Goal: Task Accomplishment & Management: Use online tool/utility

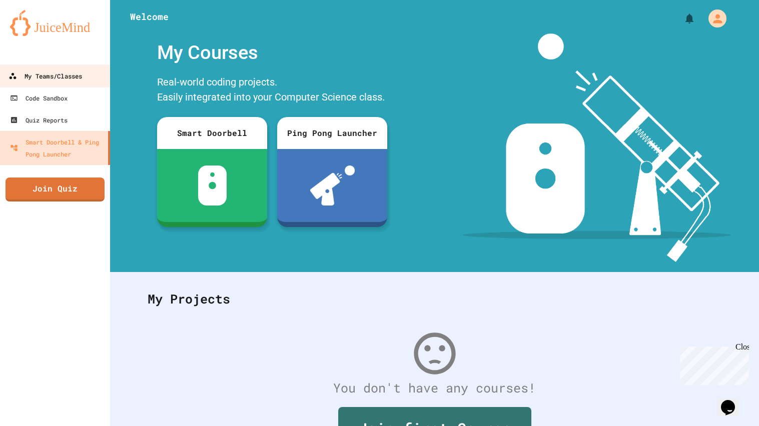
click at [64, 76] on div "My Teams/Classes" at bounding box center [46, 76] width 74 height 13
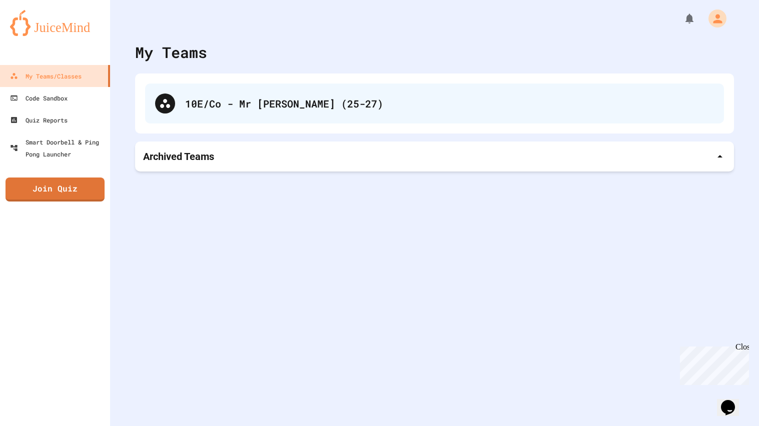
click at [316, 97] on div "10E/Co - Mr [PERSON_NAME] (25-27)" at bounding box center [449, 103] width 529 height 15
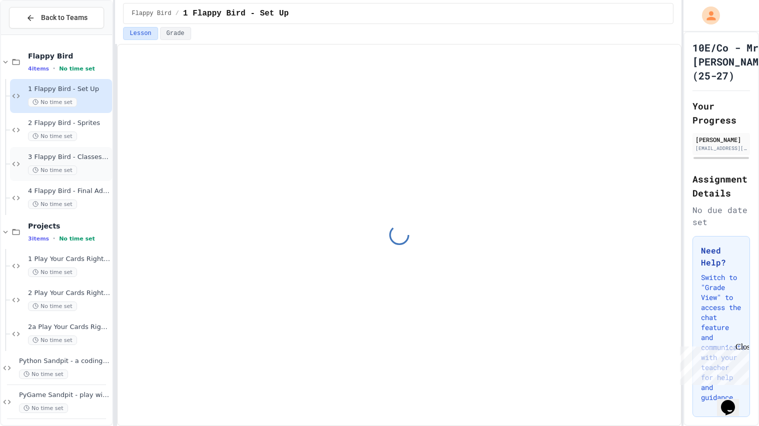
click at [93, 158] on span "3 Flappy Bird - Classes and Groups" at bounding box center [69, 157] width 82 height 9
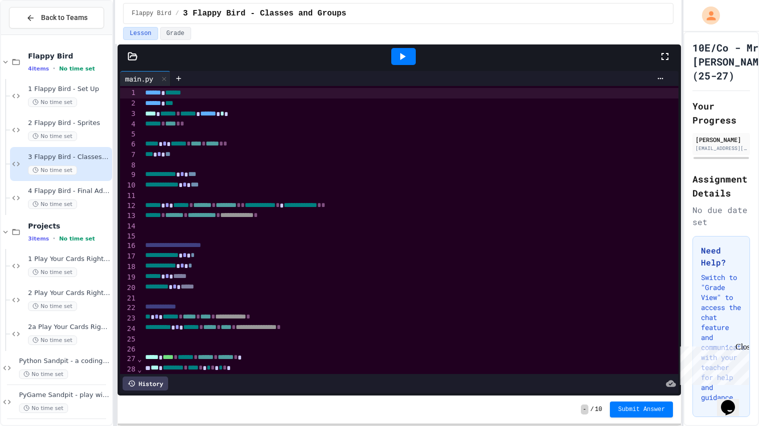
click at [386, 277] on div "****** * *****" at bounding box center [410, 277] width 536 height 11
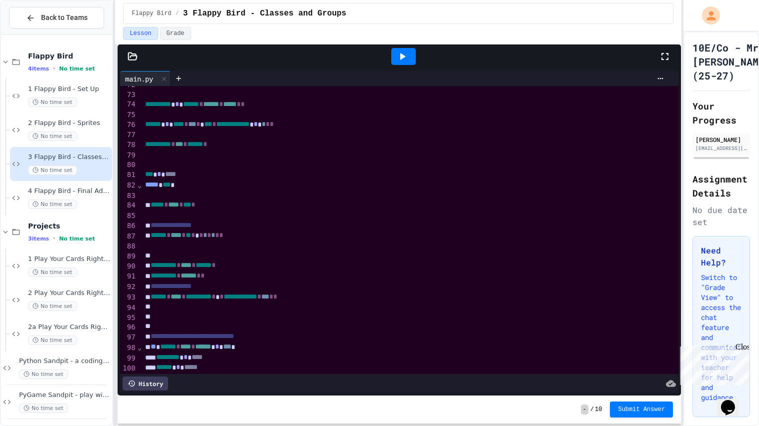
scroll to position [914, 0]
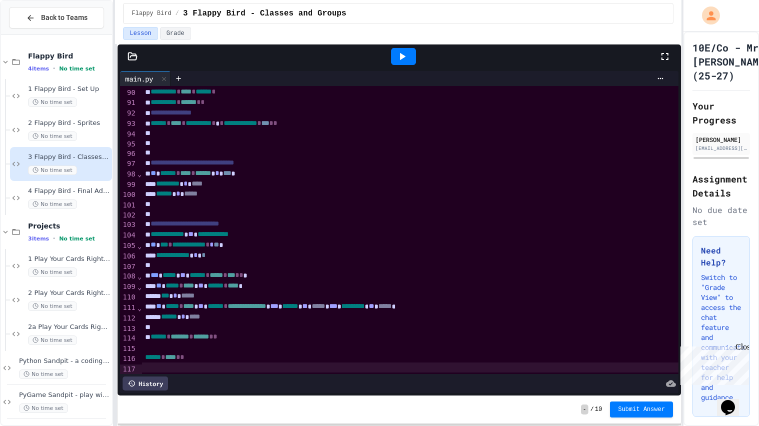
click at [407, 55] on icon at bounding box center [402, 57] width 12 height 12
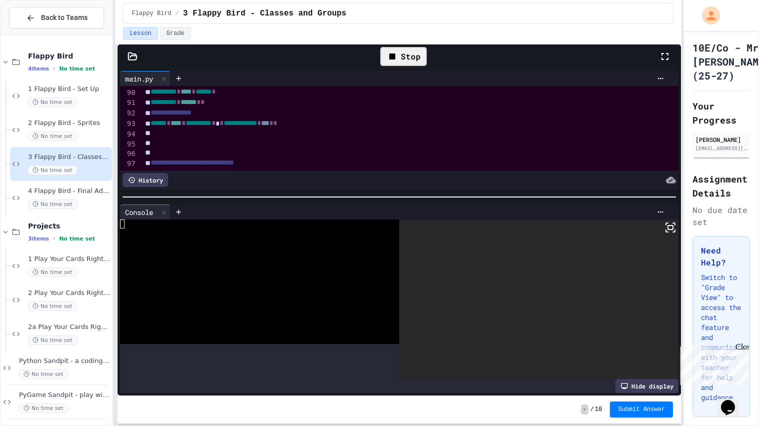
click at [486, 197] on div at bounding box center [399, 197] width 553 height 1
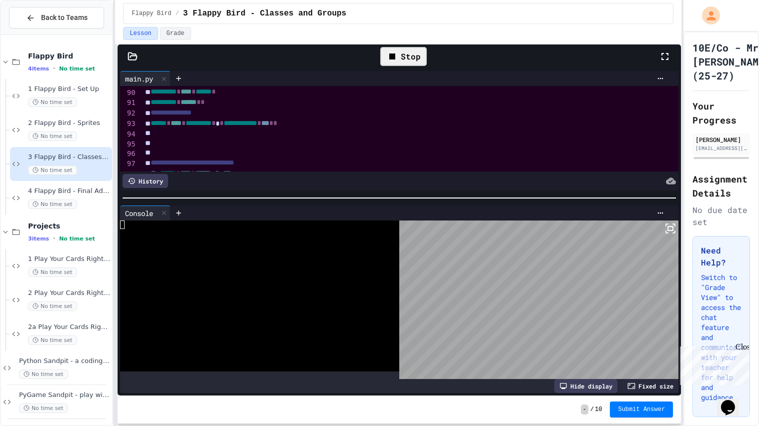
click at [670, 226] on icon at bounding box center [671, 229] width 12 height 12
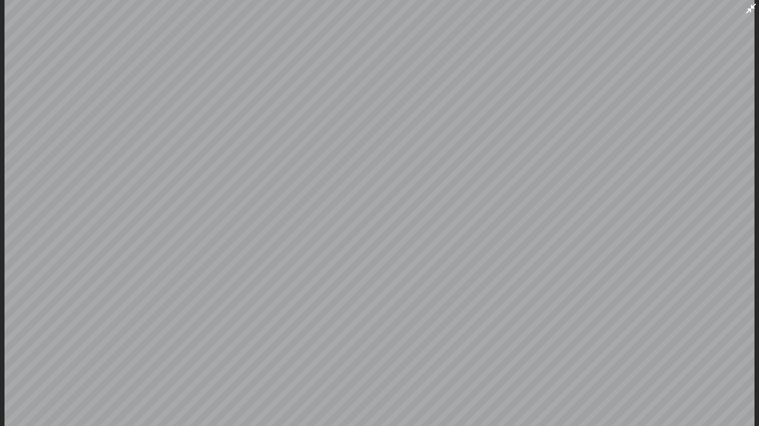
click at [751, 11] on icon at bounding box center [751, 9] width 12 height 12
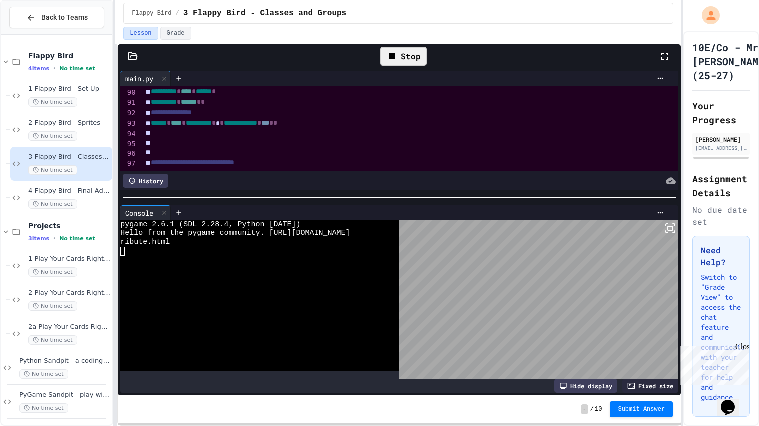
click at [413, 60] on div "Stop" at bounding box center [403, 56] width 47 height 19
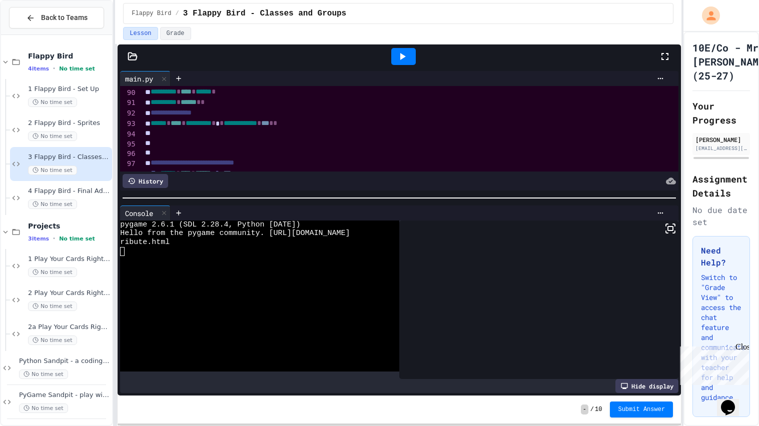
click at [413, 60] on div at bounding box center [403, 56] width 25 height 17
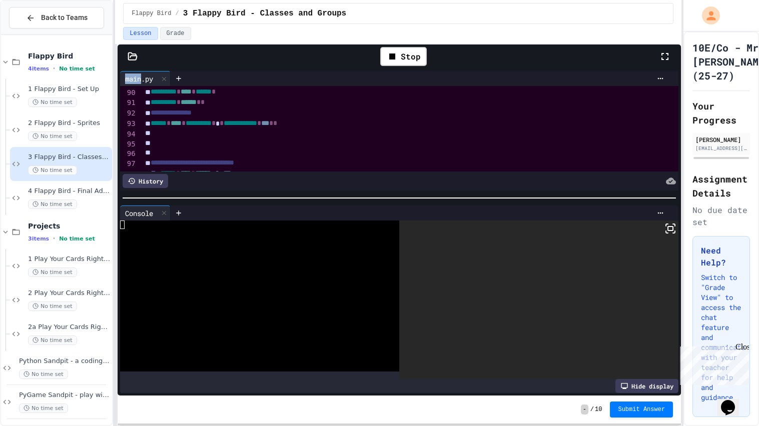
click at [668, 230] on rect at bounding box center [670, 229] width 5 height 4
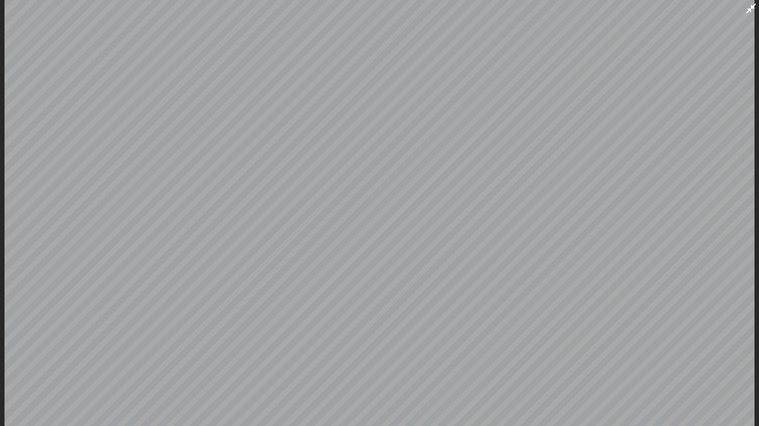
click at [748, 12] on icon at bounding box center [751, 9] width 12 height 12
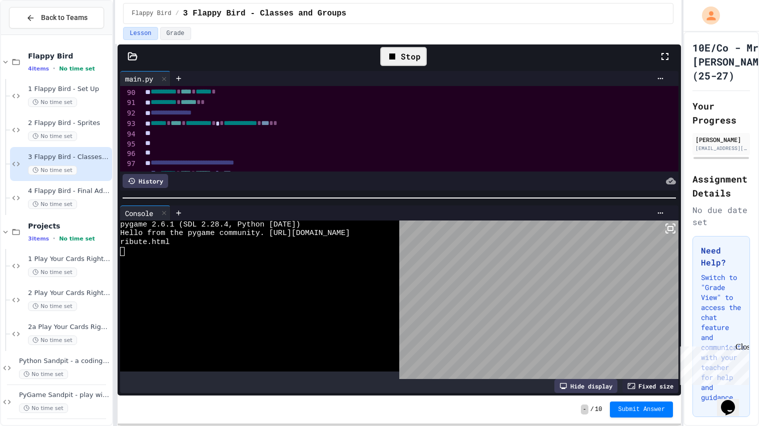
click at [410, 63] on div "Stop" at bounding box center [403, 56] width 47 height 19
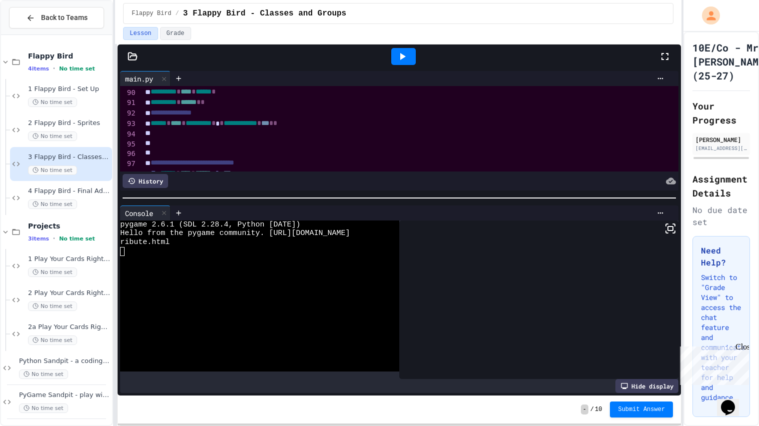
click at [410, 63] on div at bounding box center [403, 56] width 25 height 17
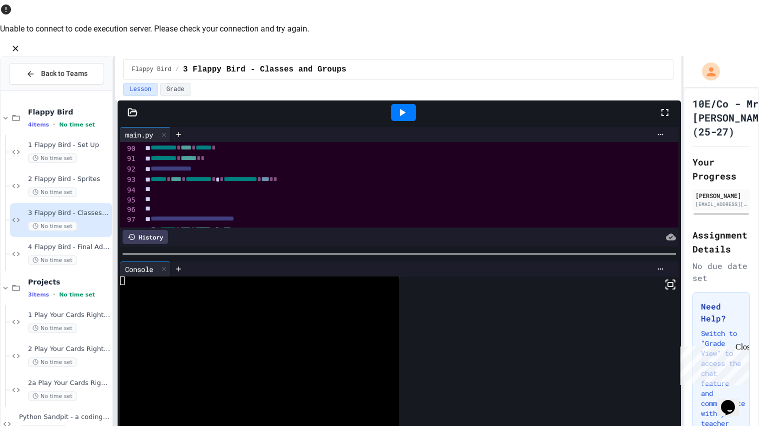
click at [409, 104] on div at bounding box center [403, 112] width 25 height 17
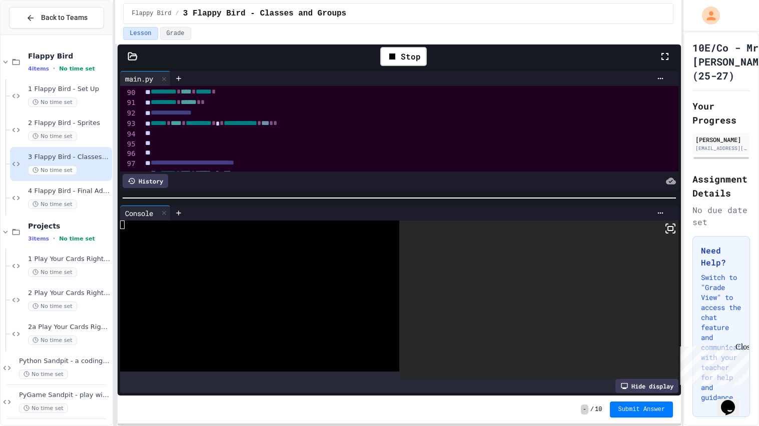
click at [674, 232] on icon at bounding box center [671, 229] width 12 height 12
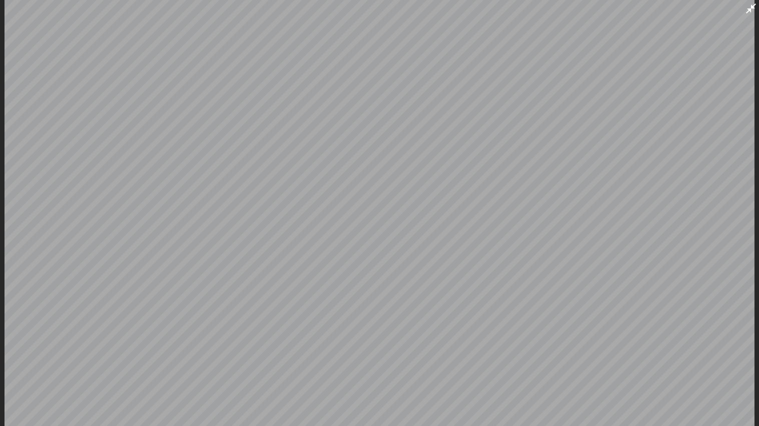
click at [751, 9] on icon at bounding box center [751, 9] width 12 height 12
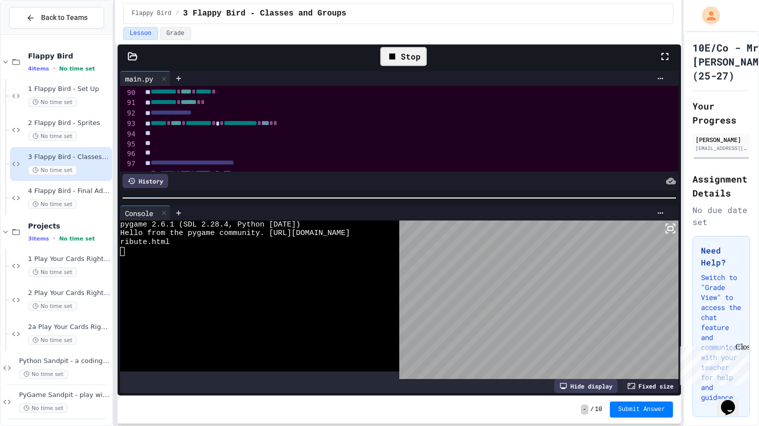
click at [416, 59] on div "Stop" at bounding box center [403, 56] width 47 height 19
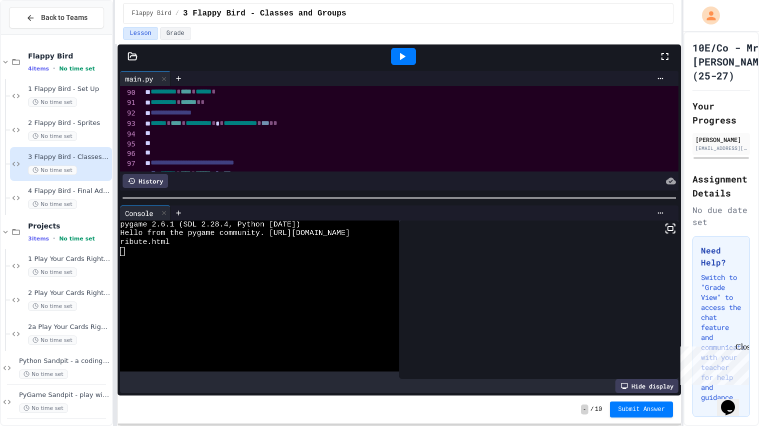
click at [416, 59] on div at bounding box center [403, 56] width 35 height 27
click at [402, 52] on icon at bounding box center [402, 57] width 12 height 12
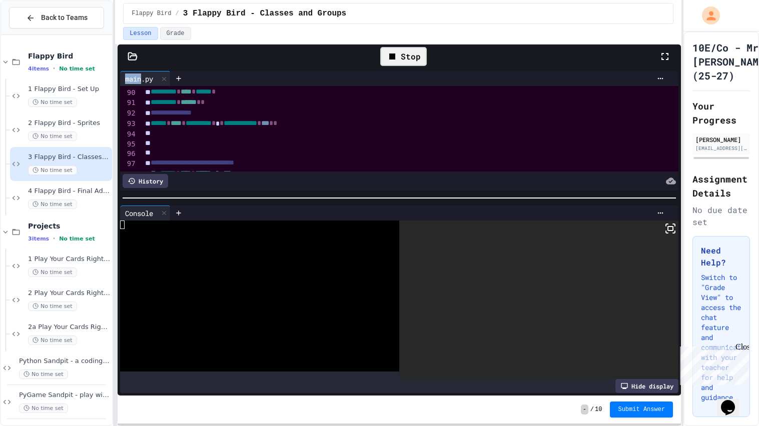
click at [513, 181] on div at bounding box center [422, 181] width 508 height 14
click at [668, 233] on icon at bounding box center [667, 232] width 2 height 2
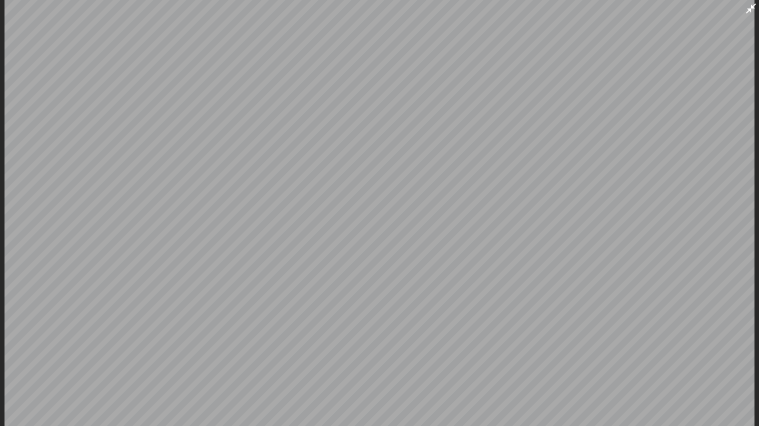
click at [748, 11] on icon at bounding box center [751, 9] width 12 height 12
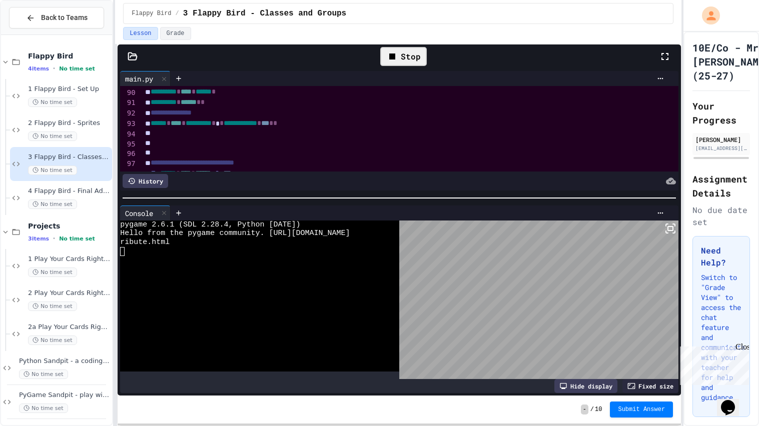
click at [403, 59] on div "Stop" at bounding box center [403, 56] width 47 height 19
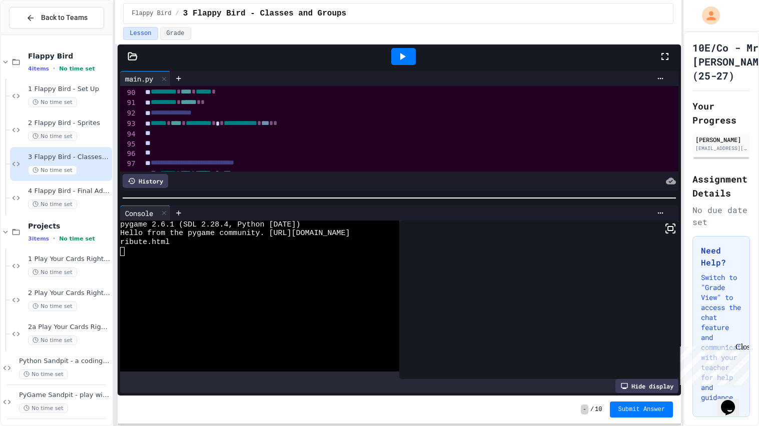
click at [403, 59] on icon at bounding box center [402, 57] width 12 height 12
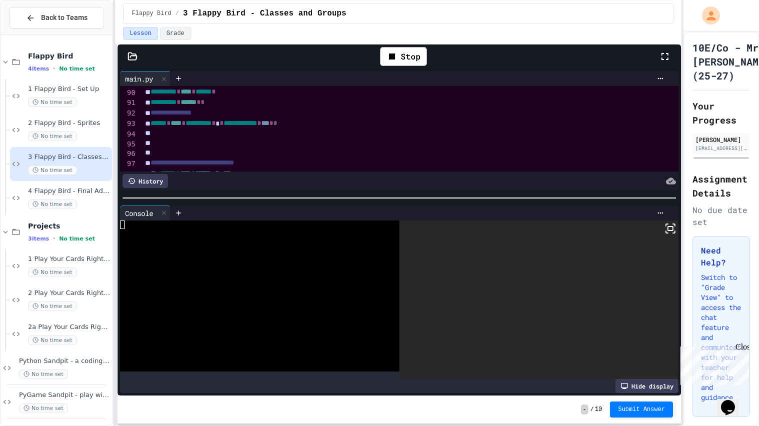
click at [672, 235] on icon at bounding box center [671, 229] width 12 height 12
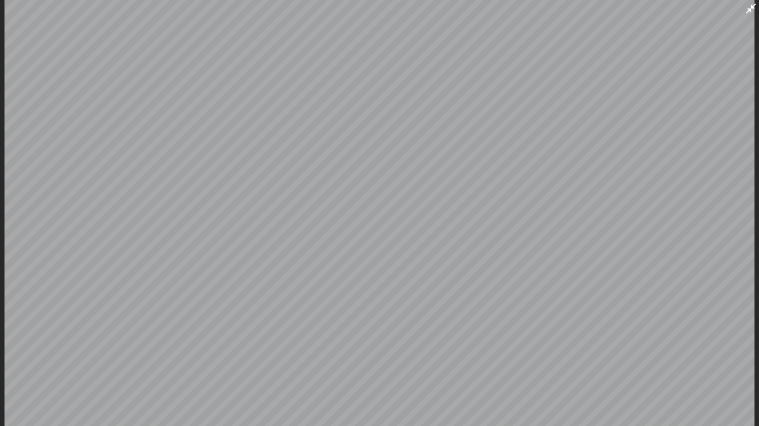
click at [753, 10] on icon at bounding box center [751, 9] width 12 height 12
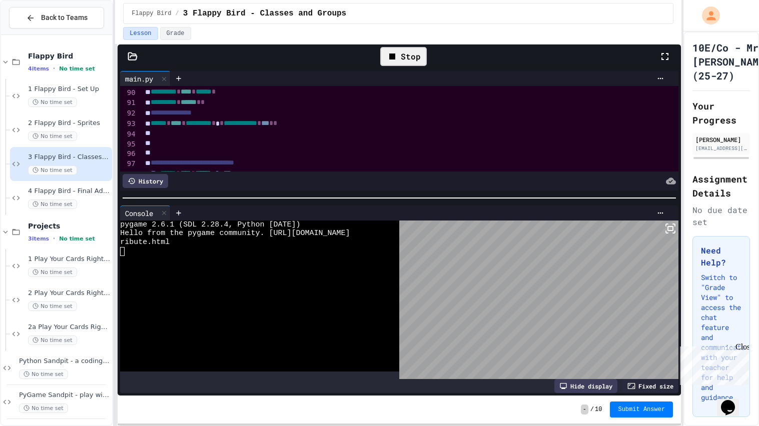
click at [389, 61] on icon at bounding box center [392, 57] width 12 height 12
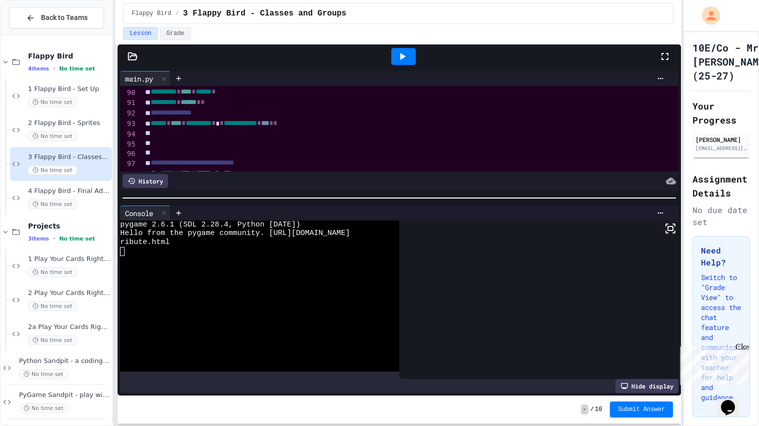
click at [389, 61] on div at bounding box center [403, 56] width 35 height 27
click at [401, 62] on icon at bounding box center [402, 57] width 12 height 12
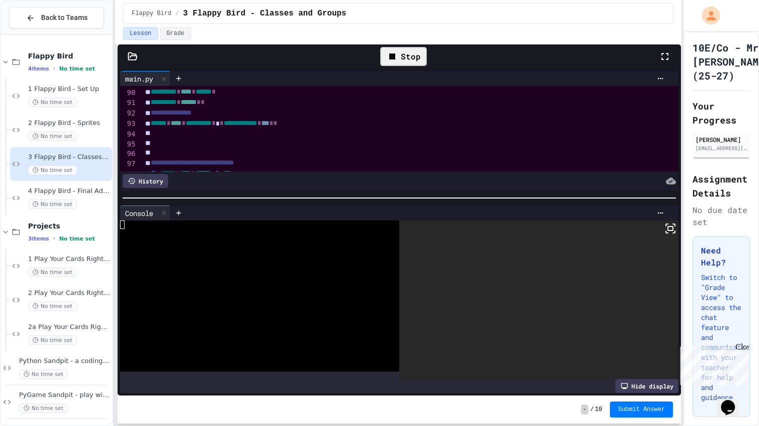
click at [595, 233] on div at bounding box center [538, 300] width 279 height 159
click at [675, 232] on icon at bounding box center [674, 232] width 2 height 2
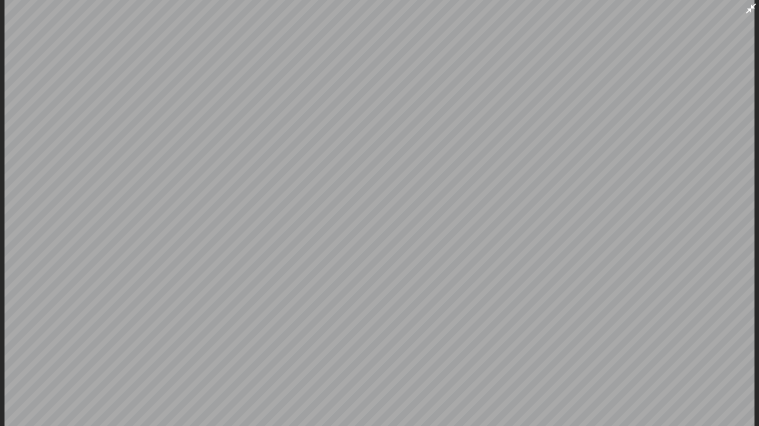
click at [757, 5] on icon at bounding box center [751, 9] width 12 height 12
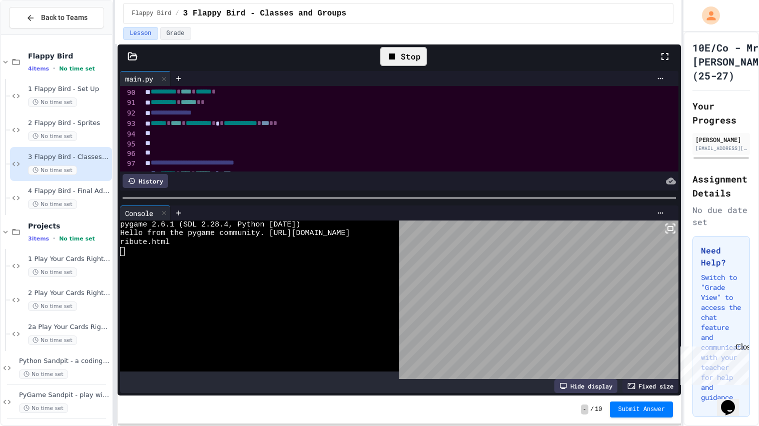
click at [672, 228] on icon at bounding box center [671, 229] width 12 height 12
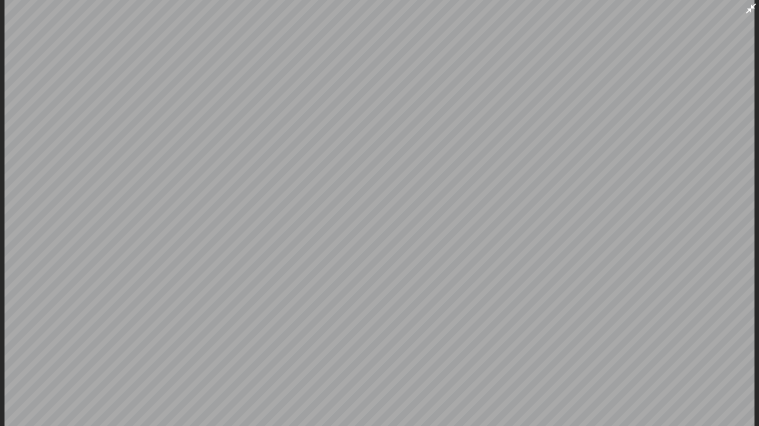
click at [751, 13] on icon at bounding box center [751, 9] width 12 height 12
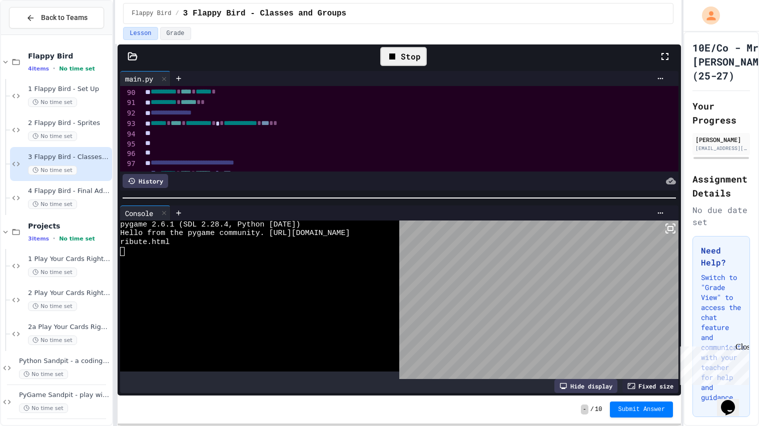
click at [386, 67] on div "Stop" at bounding box center [403, 56] width 57 height 29
click at [397, 61] on icon at bounding box center [392, 57] width 12 height 12
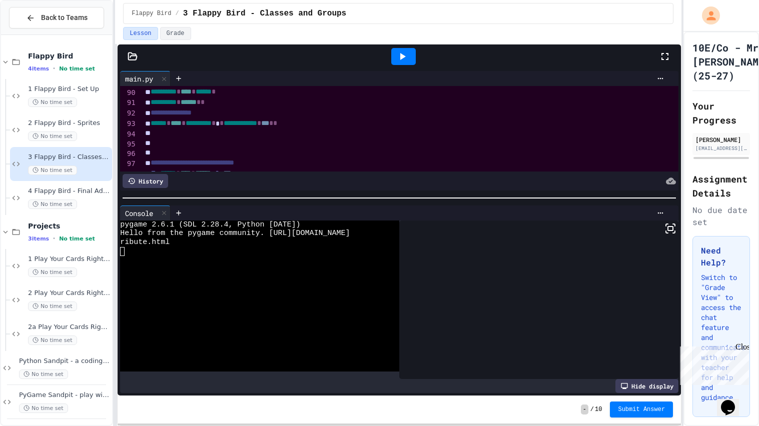
click at [397, 61] on icon at bounding box center [402, 57] width 12 height 12
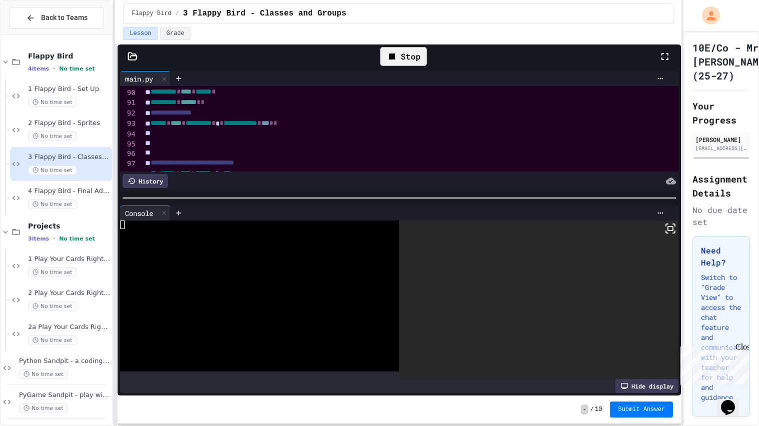
click at [675, 239] on div at bounding box center [538, 300] width 279 height 159
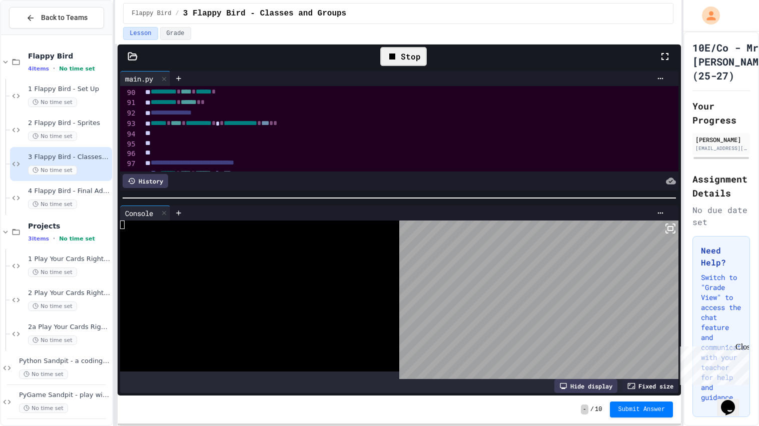
click at [673, 231] on rect at bounding box center [670, 229] width 5 height 4
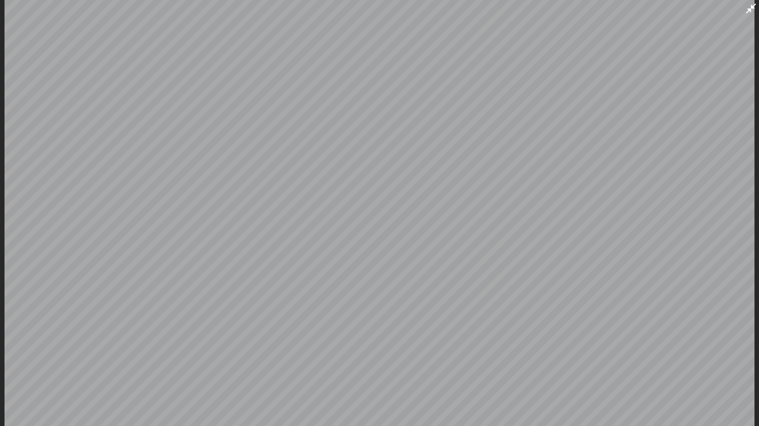
click at [751, 11] on icon at bounding box center [751, 9] width 12 height 12
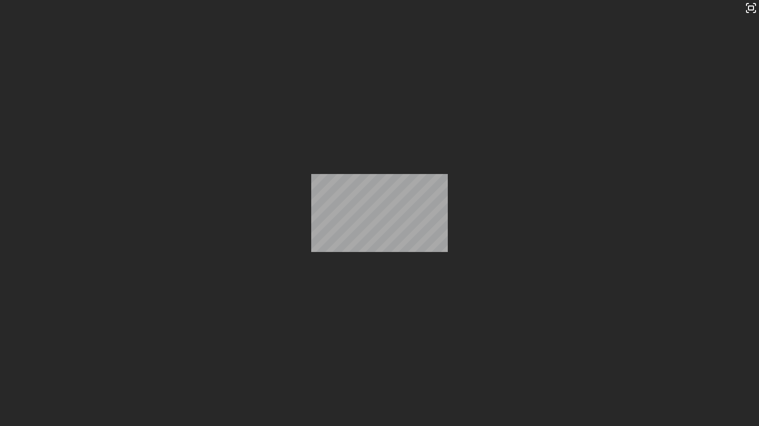
click at [449, 426] on div "**********" at bounding box center [399, 235] width 564 height 382
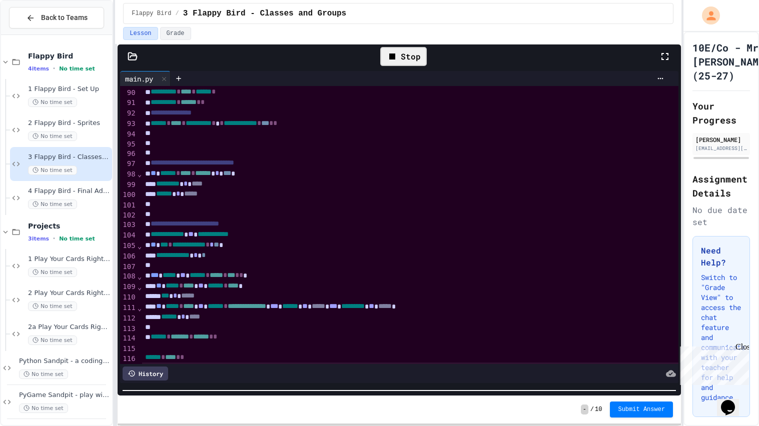
scroll to position [27, 0]
click at [409, 209] on div at bounding box center [410, 205] width 536 height 10
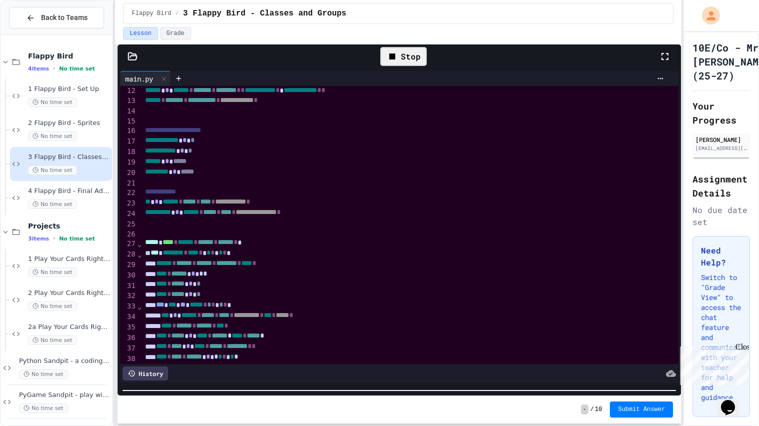
scroll to position [198, 0]
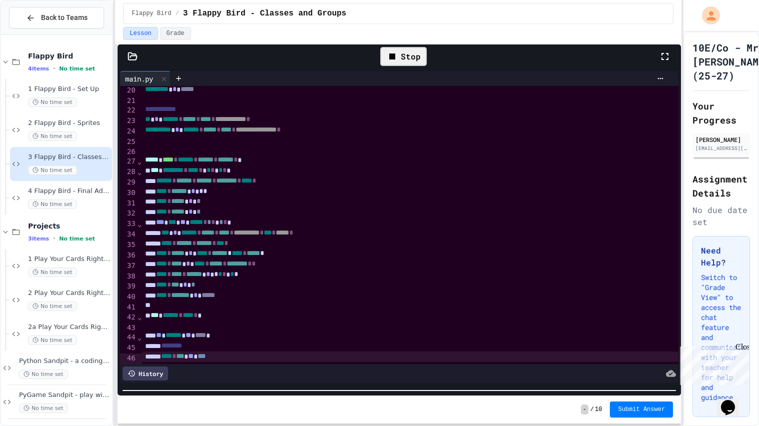
click at [403, 65] on div "Stop" at bounding box center [403, 56] width 47 height 19
click at [403, 65] on div at bounding box center [403, 56] width 25 height 17
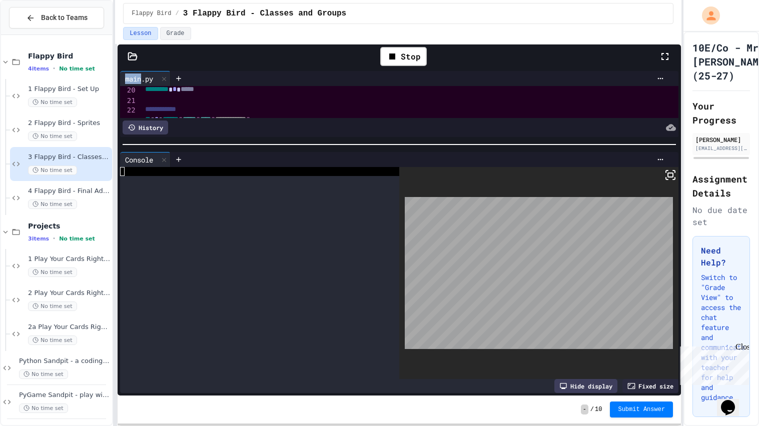
click at [347, 118] on div "**********" at bounding box center [399, 232] width 563 height 327
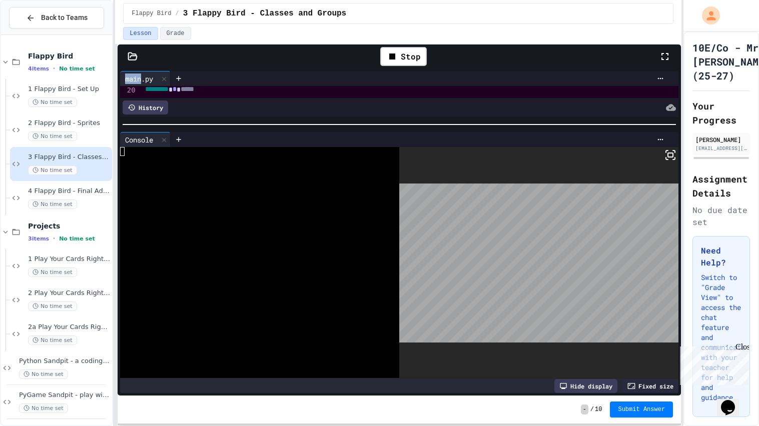
click at [321, 170] on div at bounding box center [255, 169] width 270 height 9
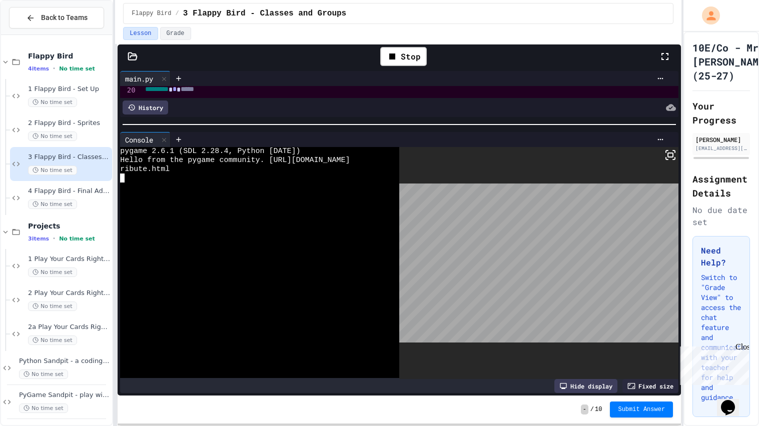
click at [674, 158] on icon at bounding box center [671, 155] width 12 height 12
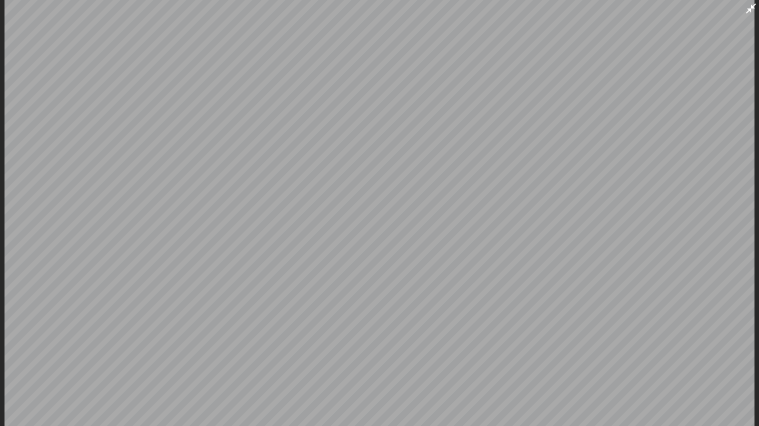
click at [753, 12] on icon at bounding box center [751, 9] width 12 height 12
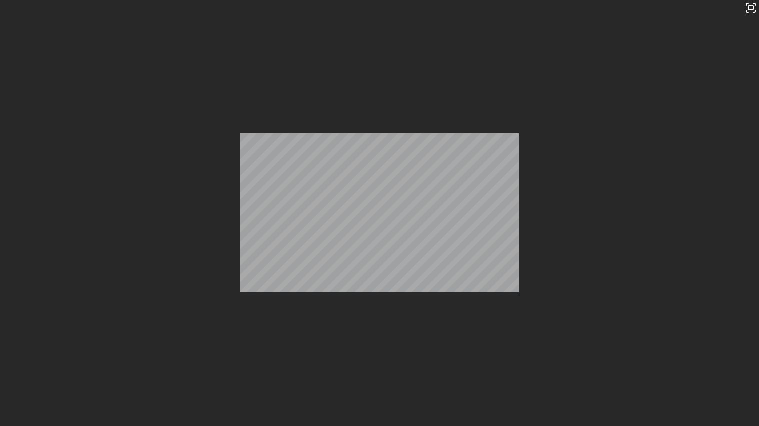
click at [396, 128] on div at bounding box center [399, 125] width 563 height 10
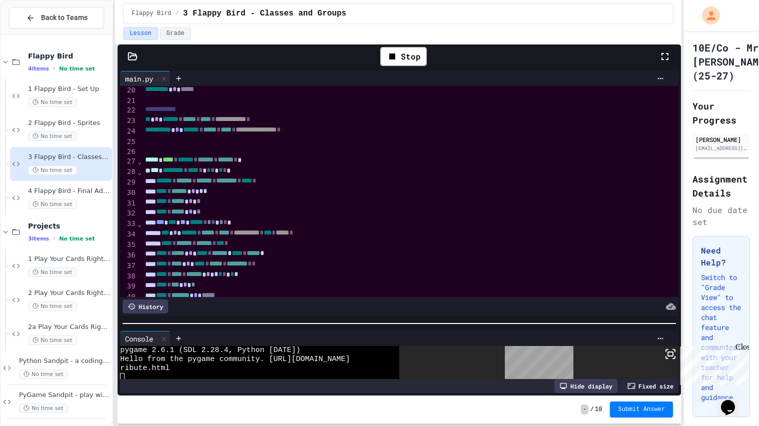
click at [397, 334] on div "**********" at bounding box center [399, 232] width 563 height 327
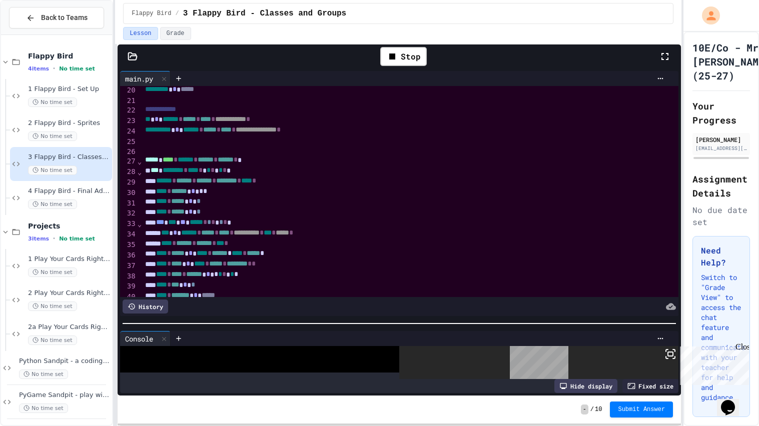
scroll to position [9, 0]
click at [353, 175] on div "*** ******** * **** * * * * * *" at bounding box center [410, 171] width 536 height 11
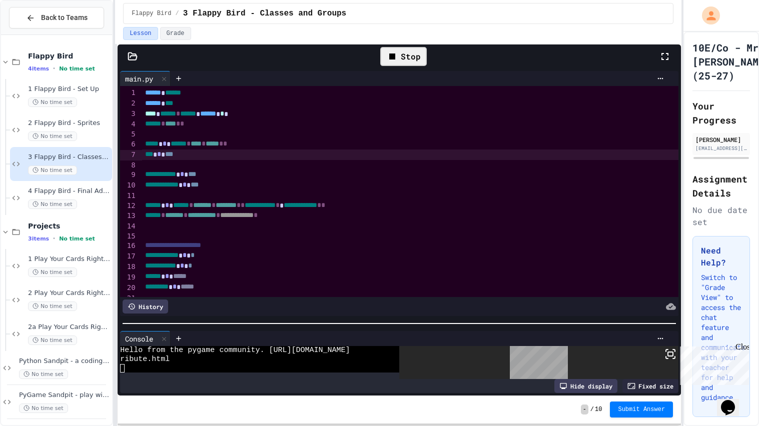
click at [412, 60] on div "Stop" at bounding box center [403, 56] width 47 height 19
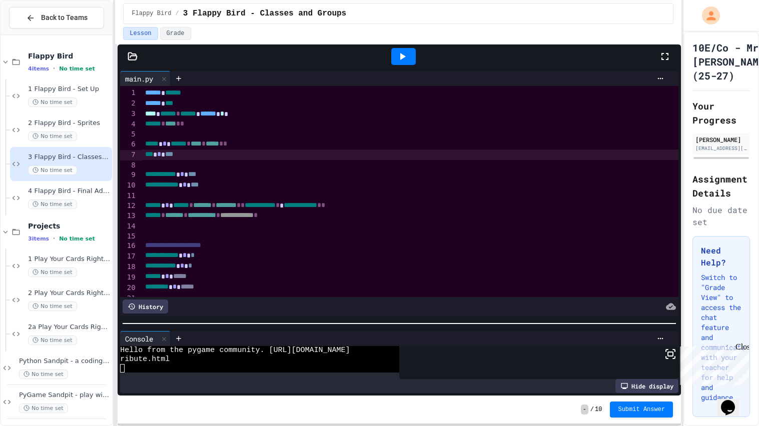
click at [412, 60] on div at bounding box center [403, 56] width 25 height 17
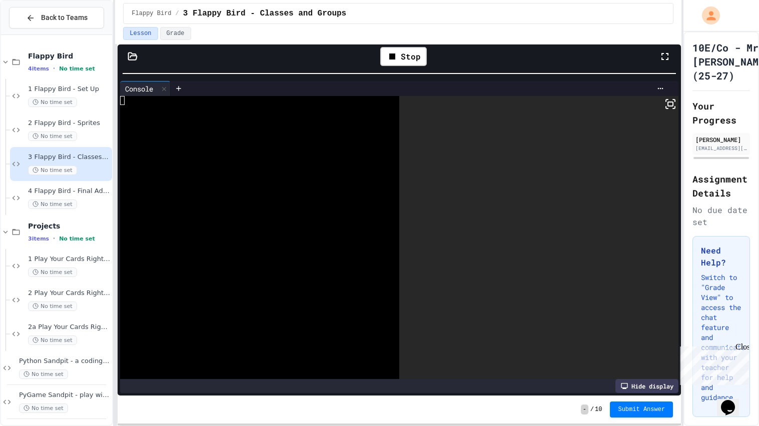
click at [393, 15] on div "**********" at bounding box center [398, 213] width 566 height 426
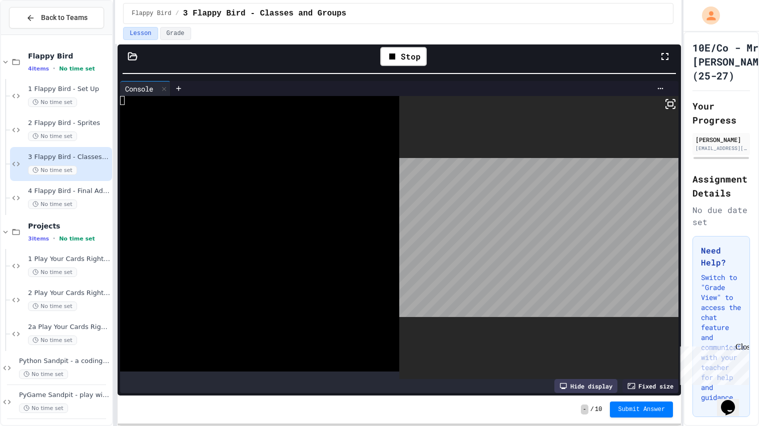
click at [669, 105] on icon at bounding box center [671, 104] width 12 height 12
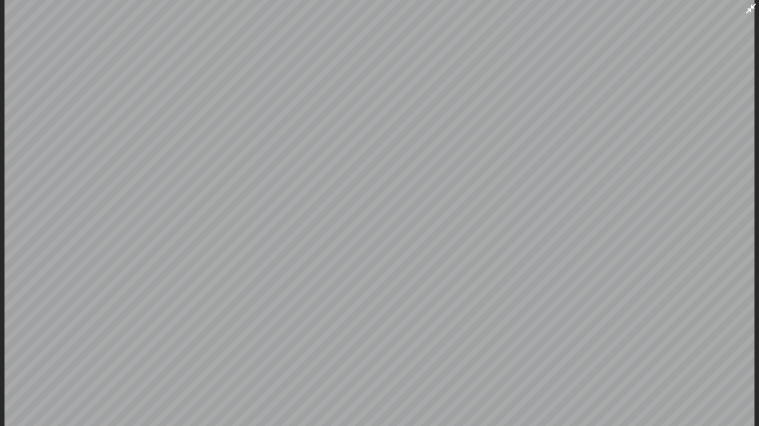
click at [750, 7] on icon at bounding box center [751, 9] width 12 height 12
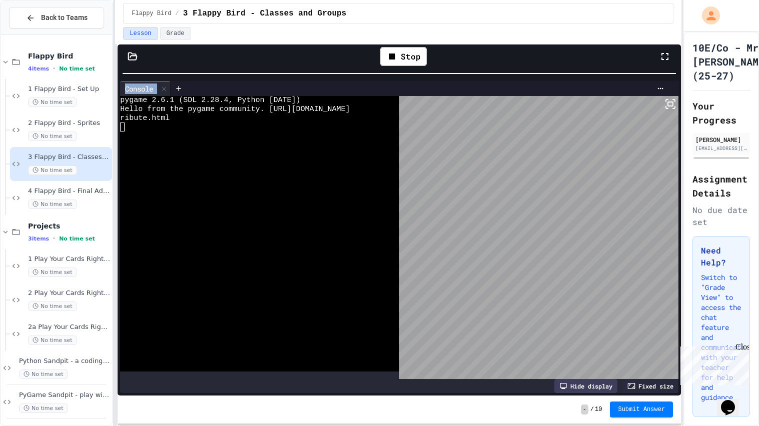
click at [448, 320] on div "**********" at bounding box center [399, 232] width 563 height 327
click at [377, 303] on div at bounding box center [255, 305] width 270 height 9
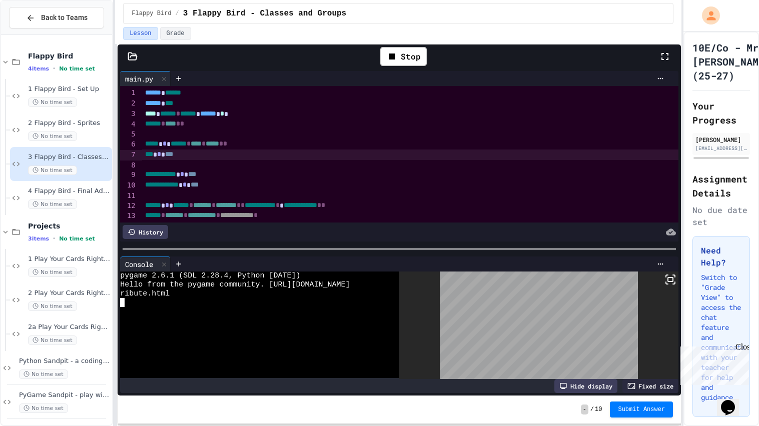
click at [333, 313] on div "**********" at bounding box center [399, 232] width 563 height 327
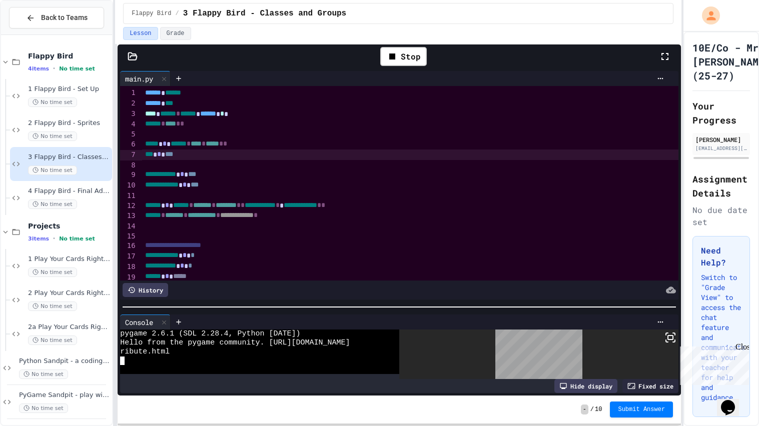
click at [219, 160] on div at bounding box center [410, 165] width 536 height 10
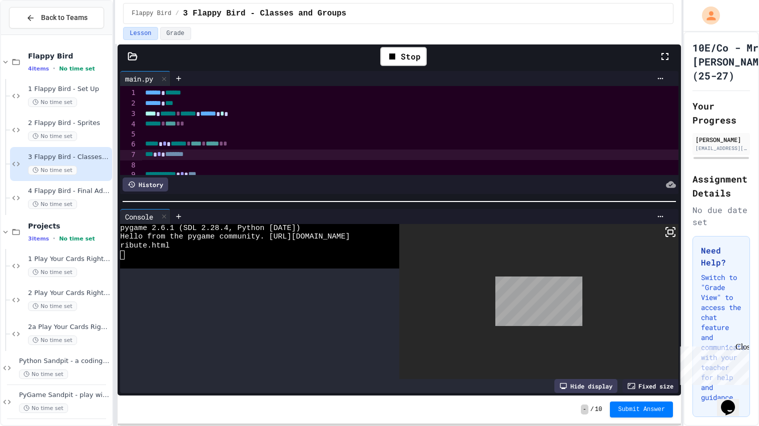
click at [231, 169] on div "**********" at bounding box center [399, 232] width 563 height 327
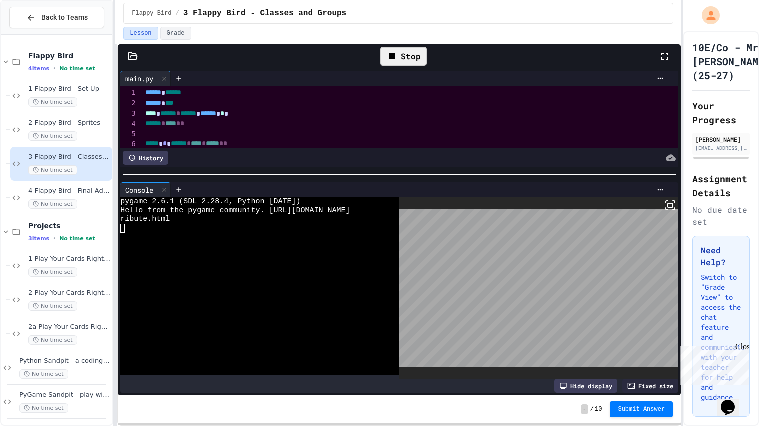
click at [412, 63] on div "Stop" at bounding box center [403, 56] width 47 height 19
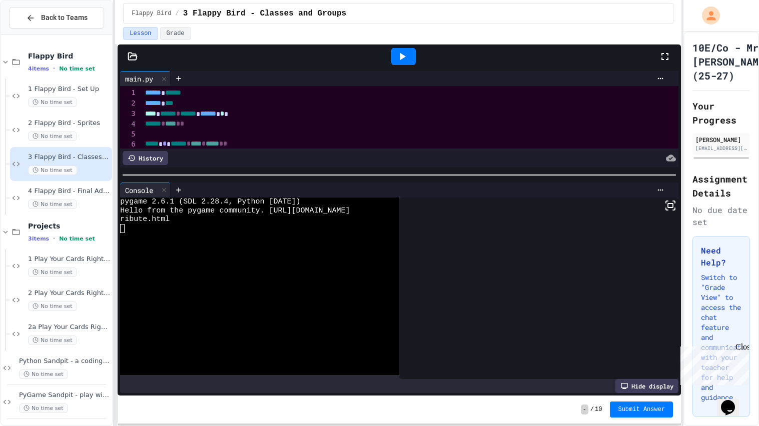
click at [412, 63] on div at bounding box center [403, 56] width 25 height 17
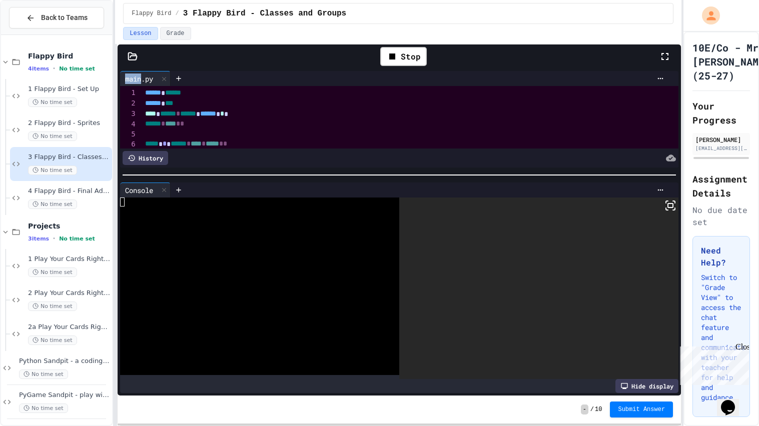
click at [668, 208] on rect at bounding box center [670, 206] width 5 height 4
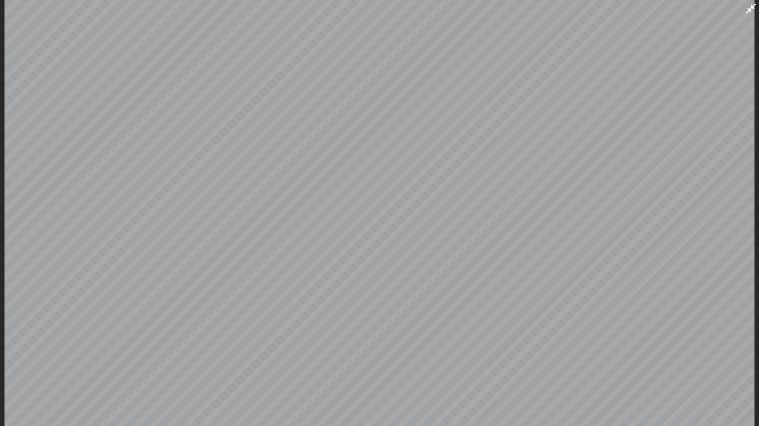
click at [755, 4] on icon at bounding box center [751, 9] width 12 height 12
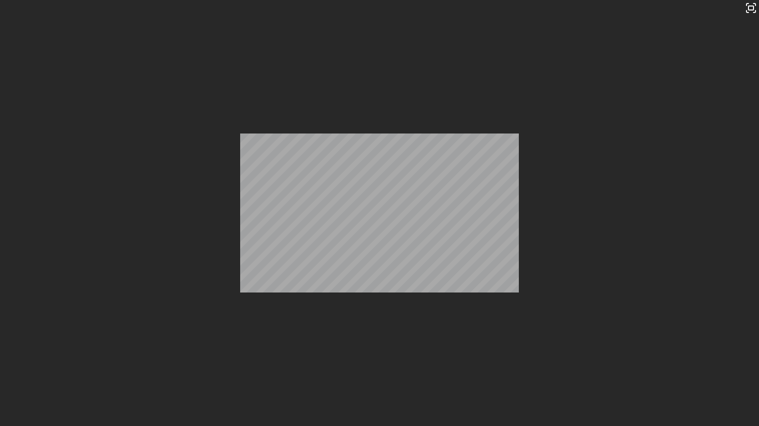
click at [299, 350] on div "**********" at bounding box center [399, 232] width 563 height 327
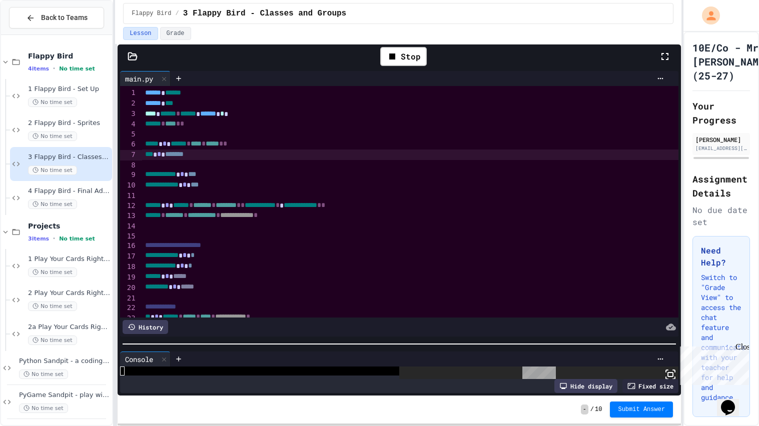
scroll to position [27, 0]
click at [191, 146] on span "*" at bounding box center [189, 143] width 4 height 7
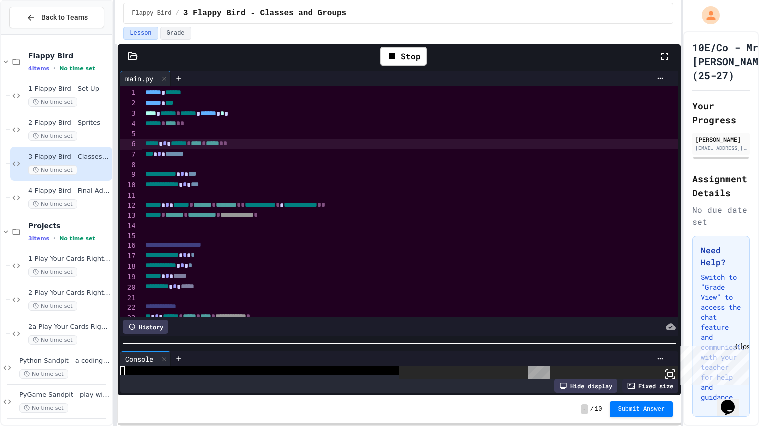
click at [206, 155] on div "*** * *******" at bounding box center [410, 155] width 536 height 11
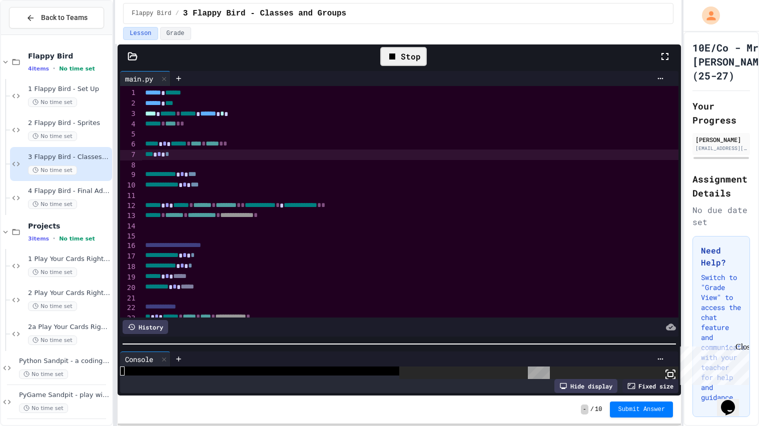
click at [384, 59] on div "Stop" at bounding box center [403, 56] width 47 height 19
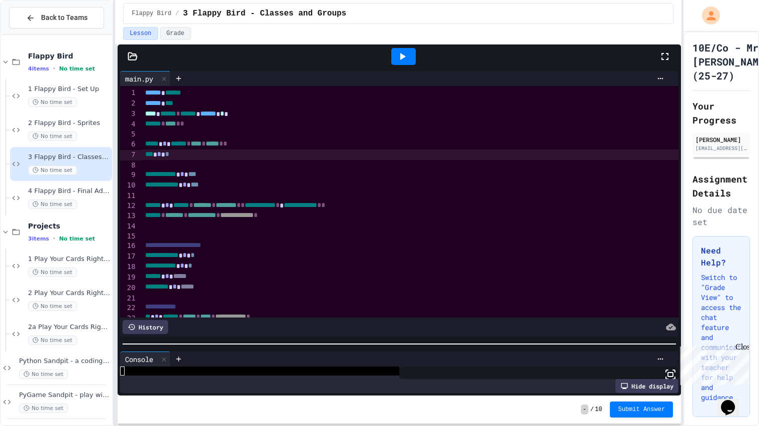
click at [384, 59] on div at bounding box center [403, 56] width 511 height 27
click at [411, 57] on div at bounding box center [403, 56] width 25 height 17
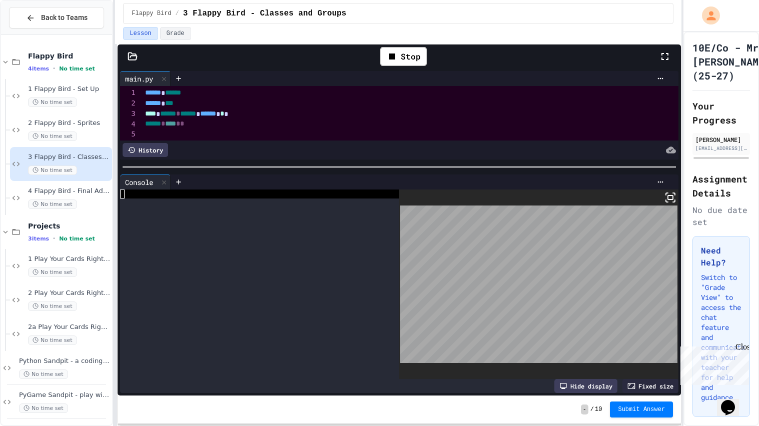
click at [438, 162] on div at bounding box center [399, 167] width 563 height 10
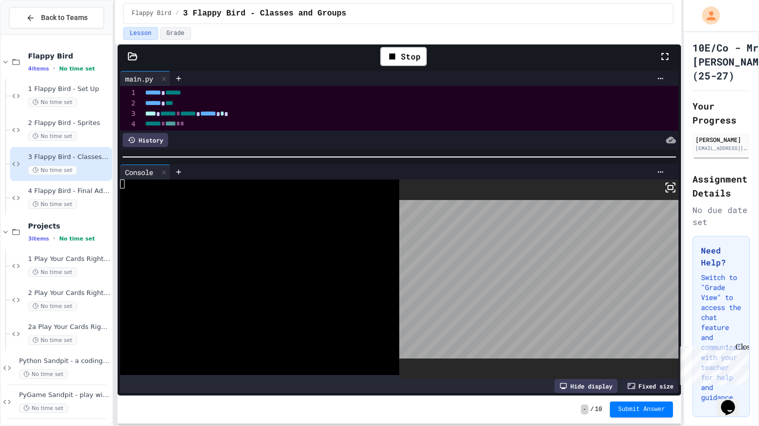
click at [672, 188] on icon at bounding box center [671, 188] width 12 height 12
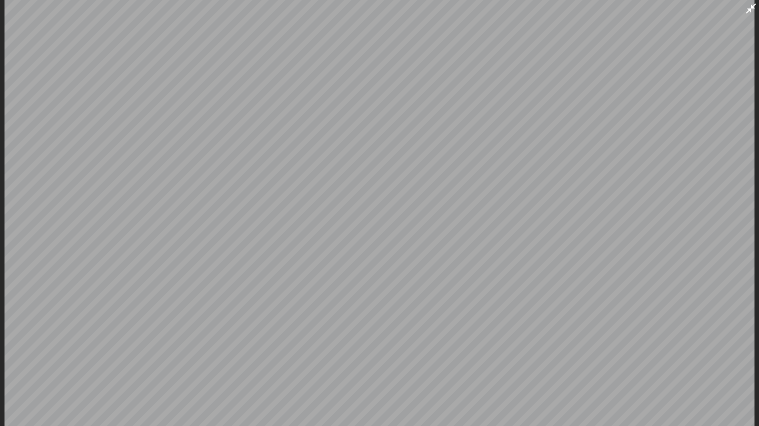
click at [755, 14] on icon at bounding box center [751, 9] width 12 height 12
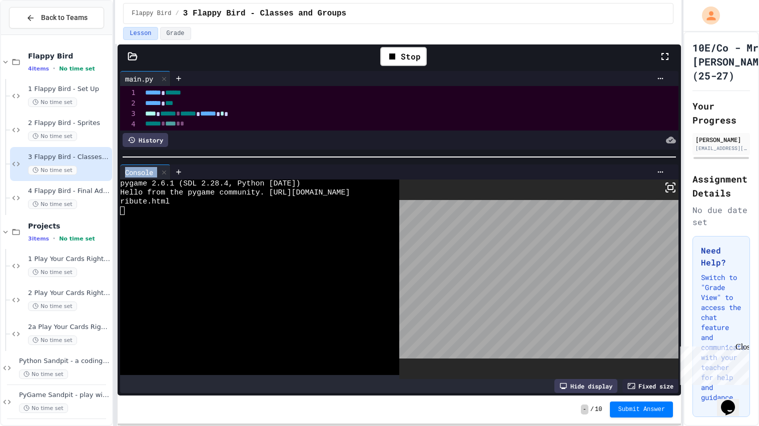
drag, startPoint x: 370, startPoint y: 161, endPoint x: 388, endPoint y: 302, distance: 141.8
click at [388, 302] on div "**********" at bounding box center [399, 232] width 563 height 327
click at [360, 304] on div at bounding box center [255, 308] width 270 height 9
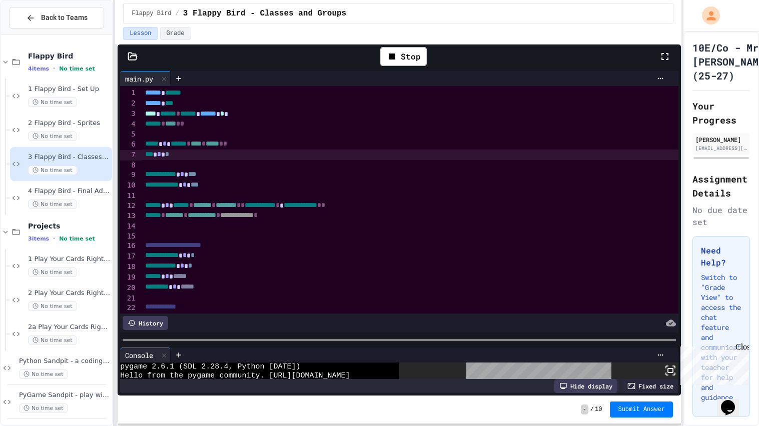
click at [365, 354] on div "**********" at bounding box center [399, 232] width 563 height 327
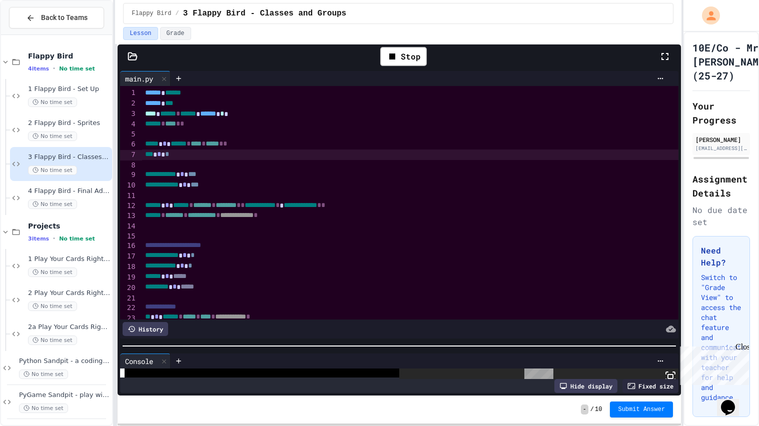
scroll to position [27, 0]
click at [260, 155] on div "*** * *" at bounding box center [410, 155] width 536 height 11
click at [412, 54] on div "Stop" at bounding box center [403, 56] width 47 height 19
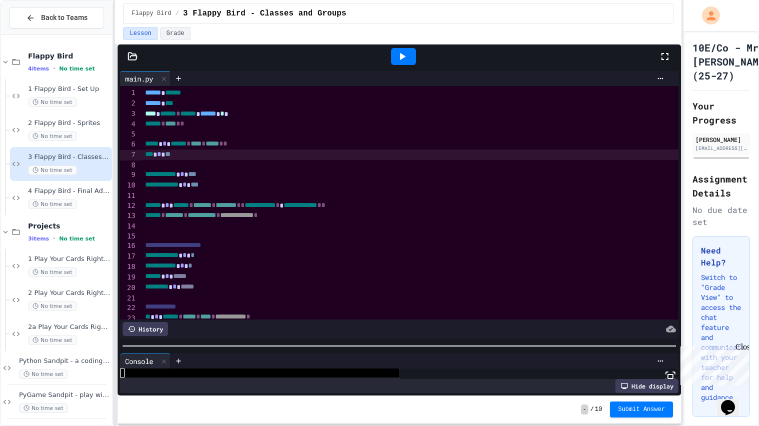
click at [412, 54] on div at bounding box center [403, 56] width 25 height 17
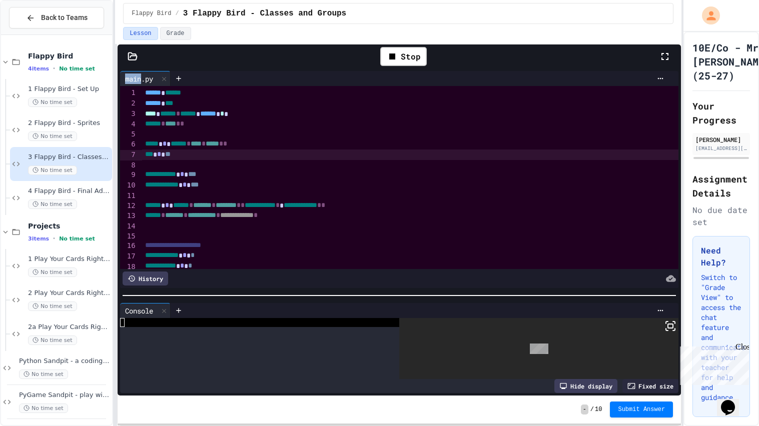
click at [362, 117] on div "**********" at bounding box center [399, 232] width 563 height 327
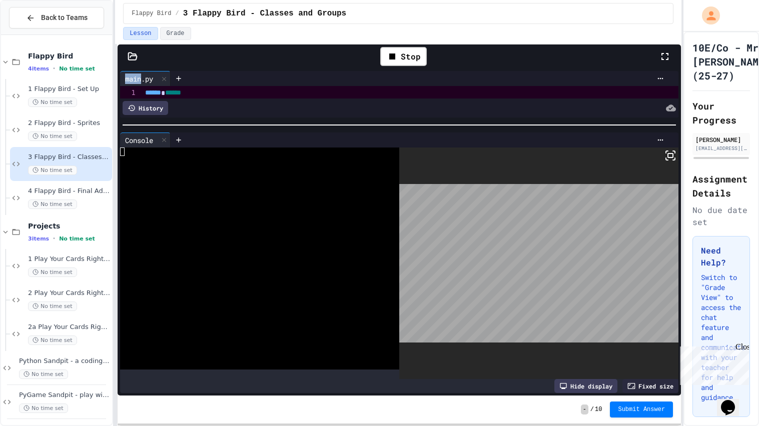
click at [672, 161] on icon at bounding box center [671, 156] width 12 height 12
